Goal: Transaction & Acquisition: Obtain resource

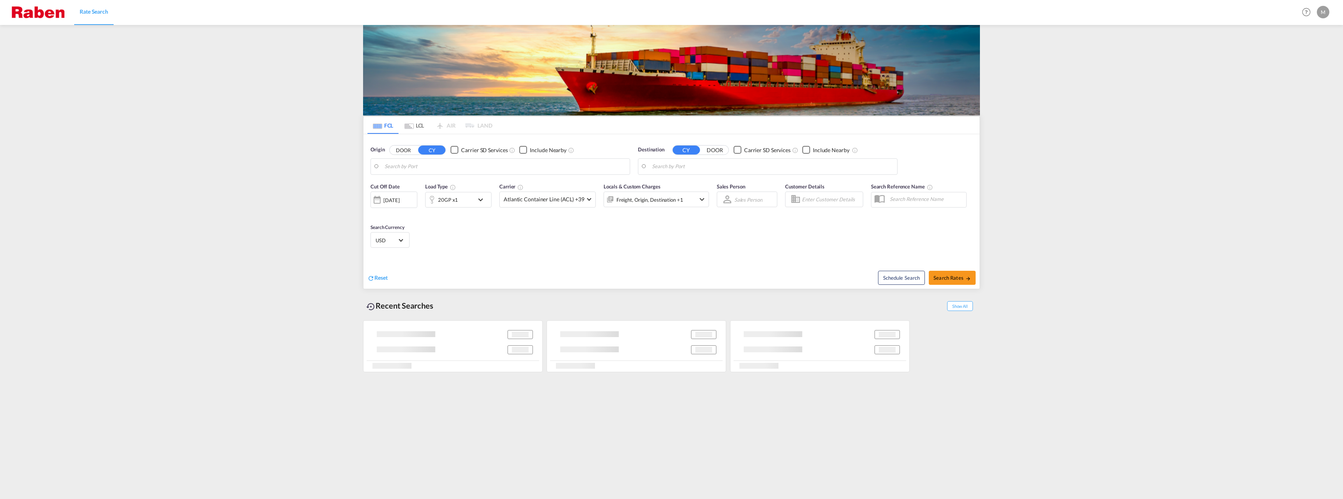
type input "[GEOGRAPHIC_DATA], PLGDY"
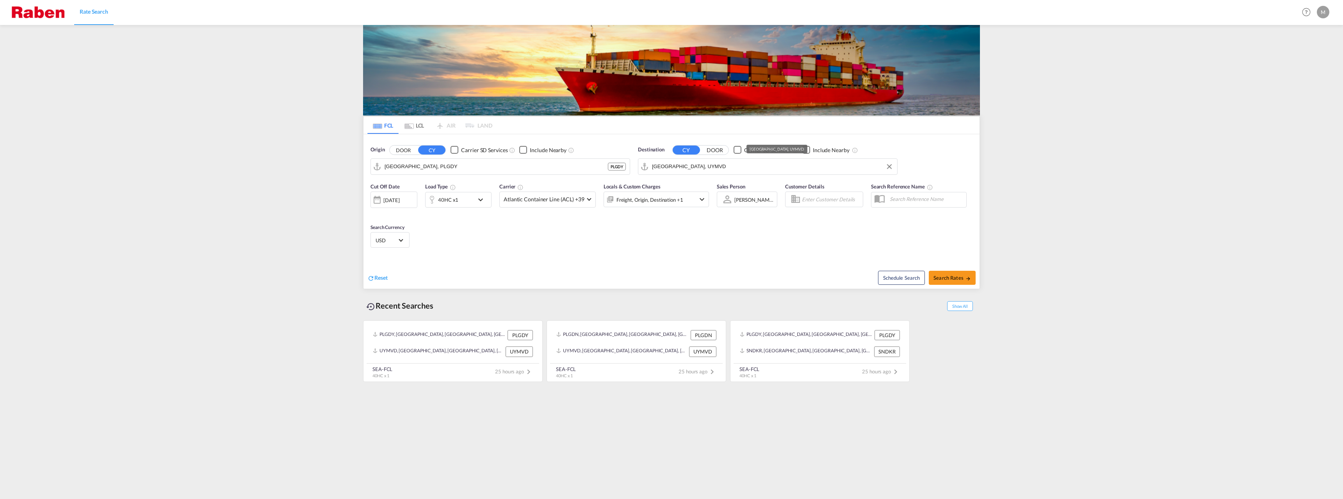
click at [675, 165] on input "[GEOGRAPHIC_DATA], UYMVD" at bounding box center [772, 167] width 241 height 12
click at [669, 208] on div "Pir aeus [GEOGRAPHIC_DATA] GRPIR" at bounding box center [712, 216] width 148 height 23
type input "Piraeus, GRPIR"
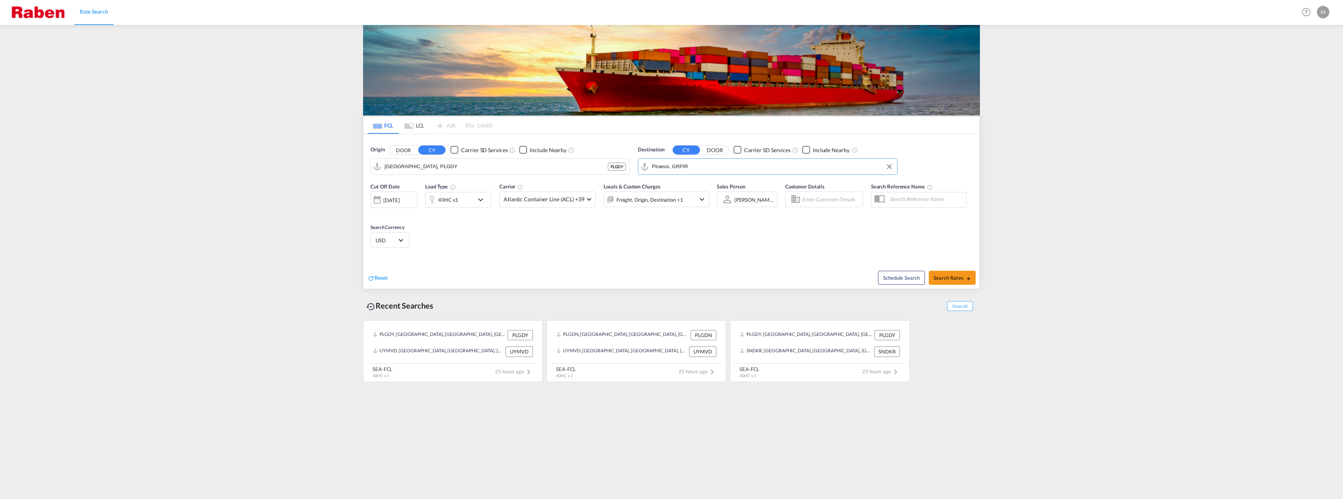
click at [469, 193] on div "40HC x1" at bounding box center [450, 200] width 48 height 16
click at [404, 236] on md-select-value "40HC" at bounding box center [397, 233] width 31 height 13
click at [397, 197] on md-option "20GP" at bounding box center [402, 196] width 53 height 19
click at [456, 234] on input "24000" at bounding box center [461, 233] width 31 height 13
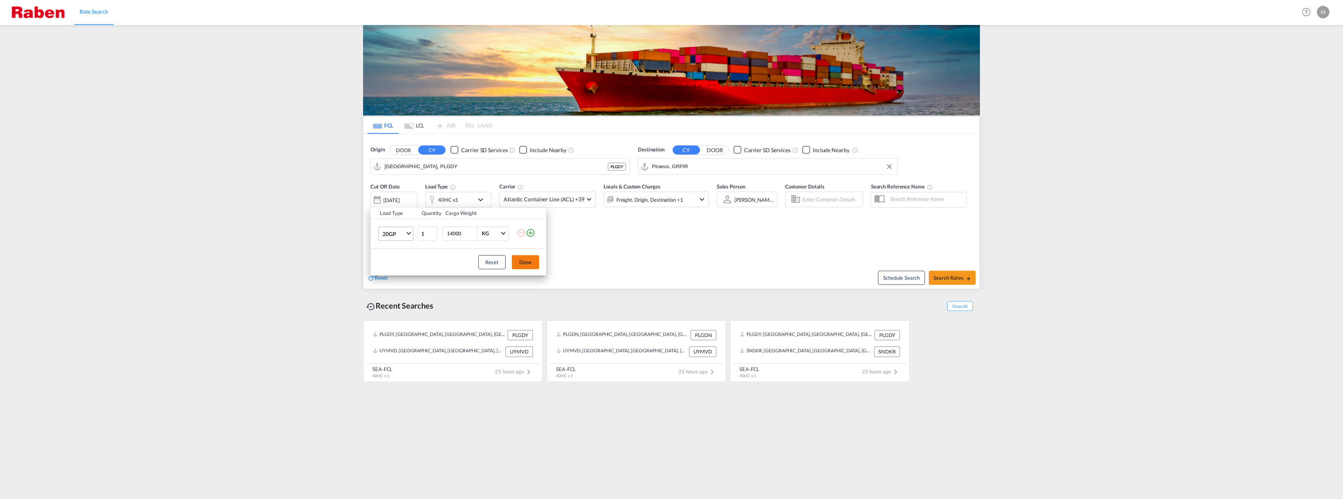
type input "14000"
click at [528, 260] on button "Done" at bounding box center [525, 262] width 27 height 14
click at [966, 273] on button "Search Rates" at bounding box center [952, 278] width 47 height 14
type input "PLGDY to GRPIR / [DATE]"
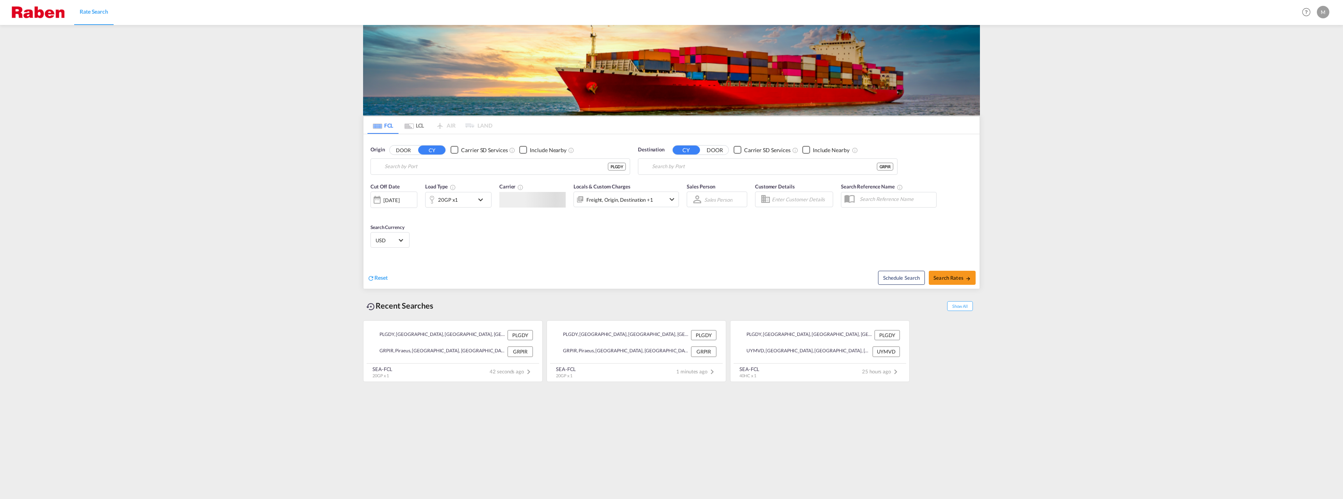
type input "[GEOGRAPHIC_DATA], PLGDY"
type input "Piraeus, GRPIR"
click at [415, 159] on div "Gdynia, PLGDY PLGDY" at bounding box center [501, 167] width 260 height 16
click at [418, 166] on input "[GEOGRAPHIC_DATA], PLGDY" at bounding box center [505, 167] width 241 height 12
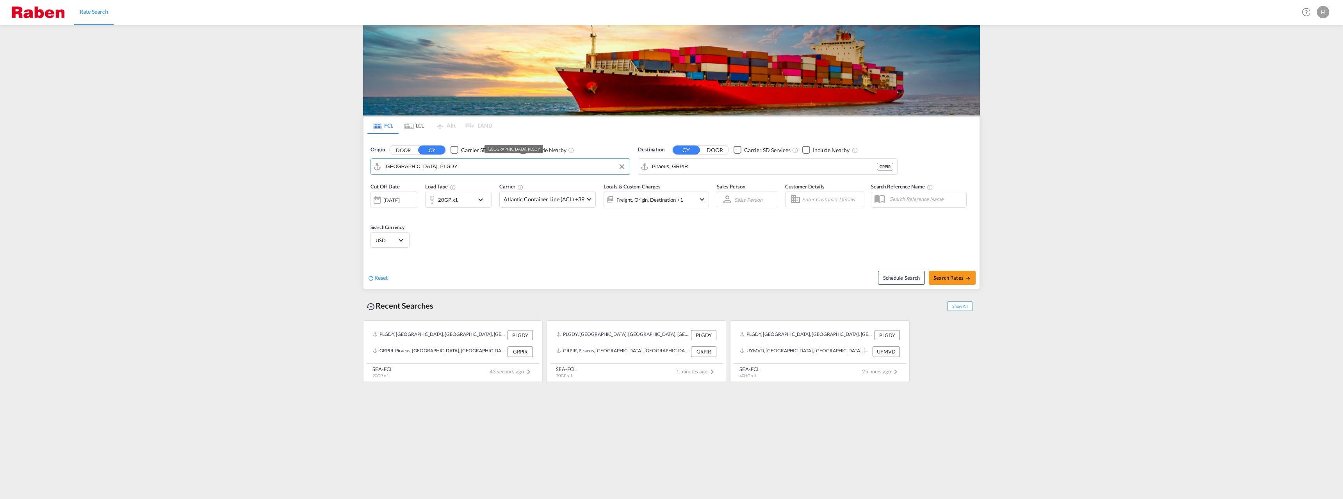
click at [418, 166] on input "[GEOGRAPHIC_DATA], PLGDY" at bounding box center [505, 167] width 241 height 12
click at [410, 189] on div "Gdan sk Poland PLGDN" at bounding box center [445, 187] width 148 height 23
type input "Gdansk, PLGDN"
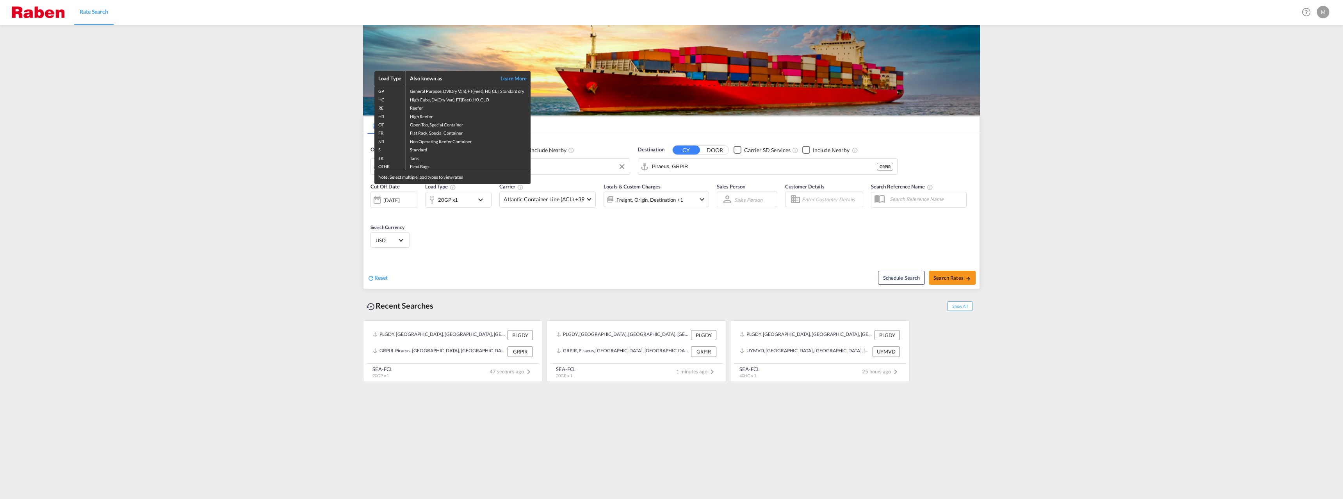
click at [700, 201] on div "Load Type Also known as Learn More GP General Purpose, DV(Dry Van), FT(Feet), H…" at bounding box center [671, 249] width 1343 height 499
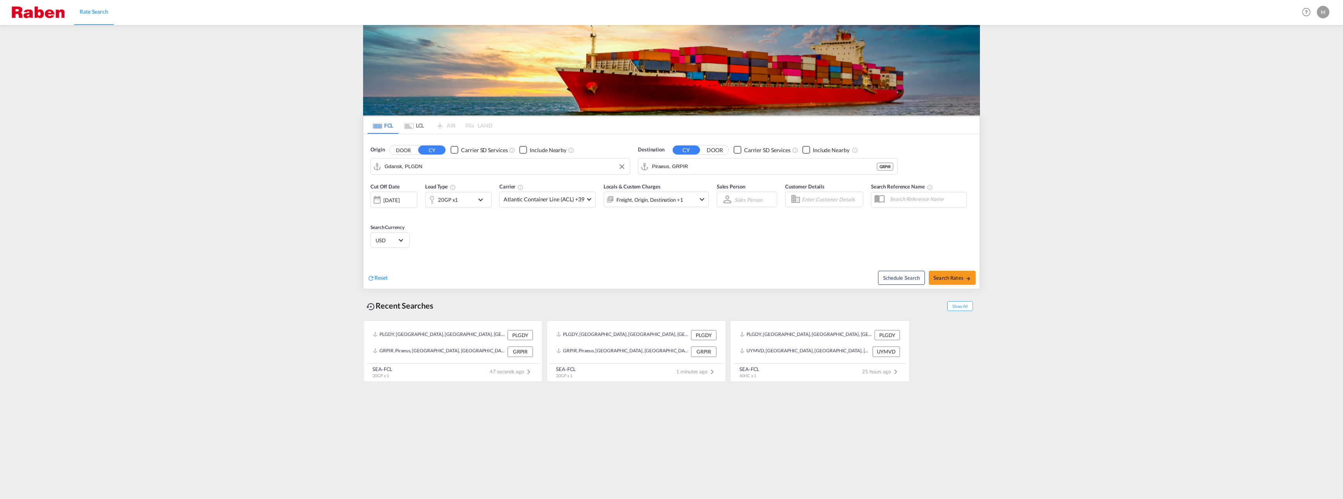
click at [700, 201] on md-icon "icon-chevron-down" at bounding box center [701, 199] width 9 height 9
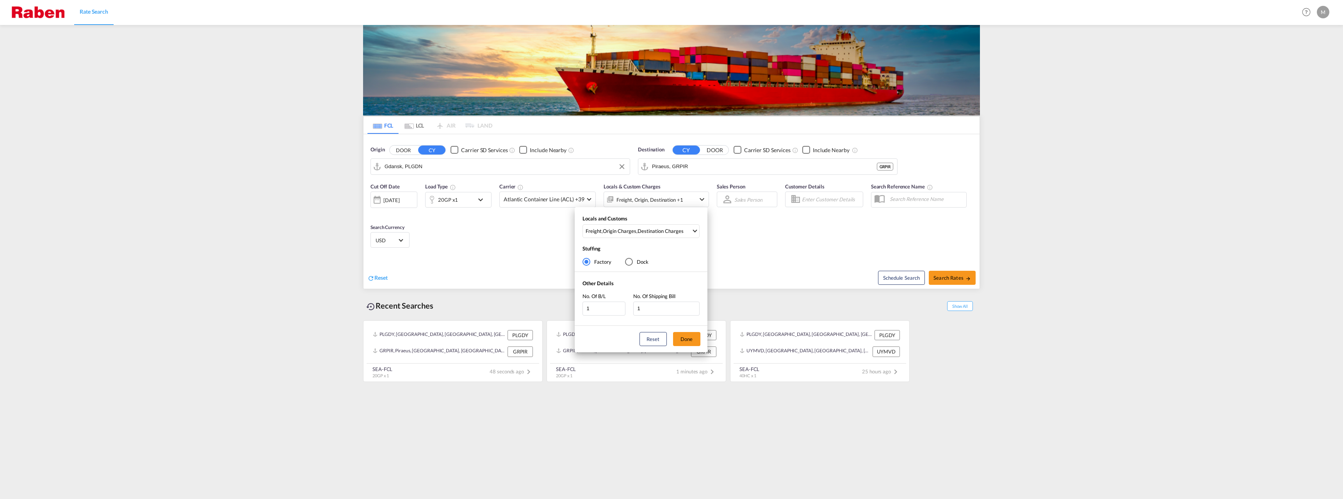
click at [700, 201] on div "Locals and Customs Freight , Origin Charges , Destination Charges Clear All Sel…" at bounding box center [671, 249] width 1343 height 499
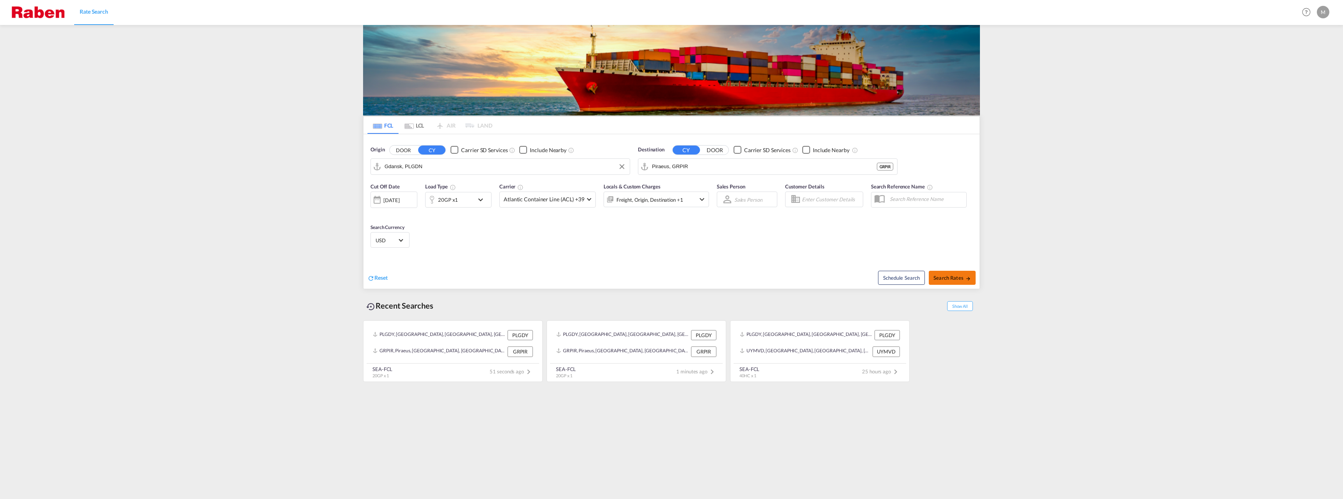
click at [943, 283] on button "Search Rates" at bounding box center [952, 278] width 47 height 14
type input "PLGDN to GRPIR / 30 Sep 2025"
